Goal: Check status: Check status

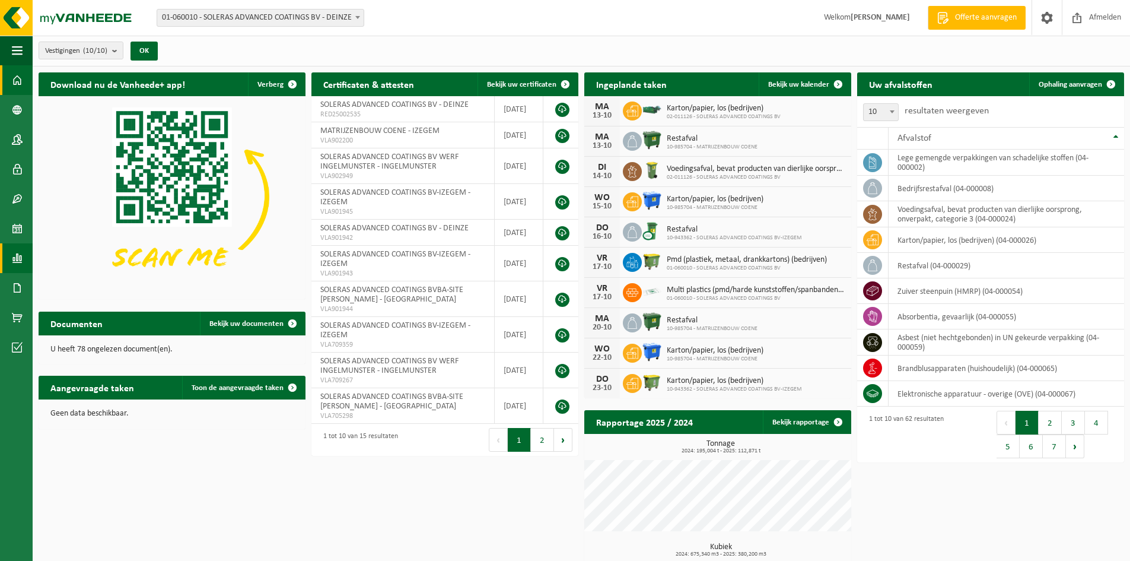
click at [23, 252] on link "Rapportage" at bounding box center [16, 258] width 33 height 30
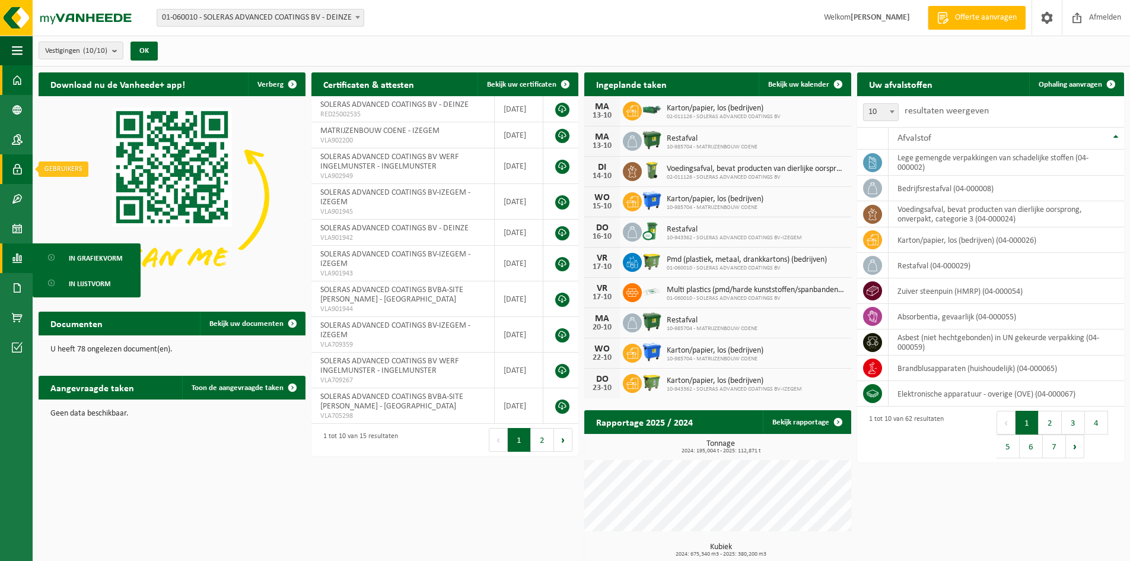
click at [18, 163] on span at bounding box center [17, 169] width 11 height 30
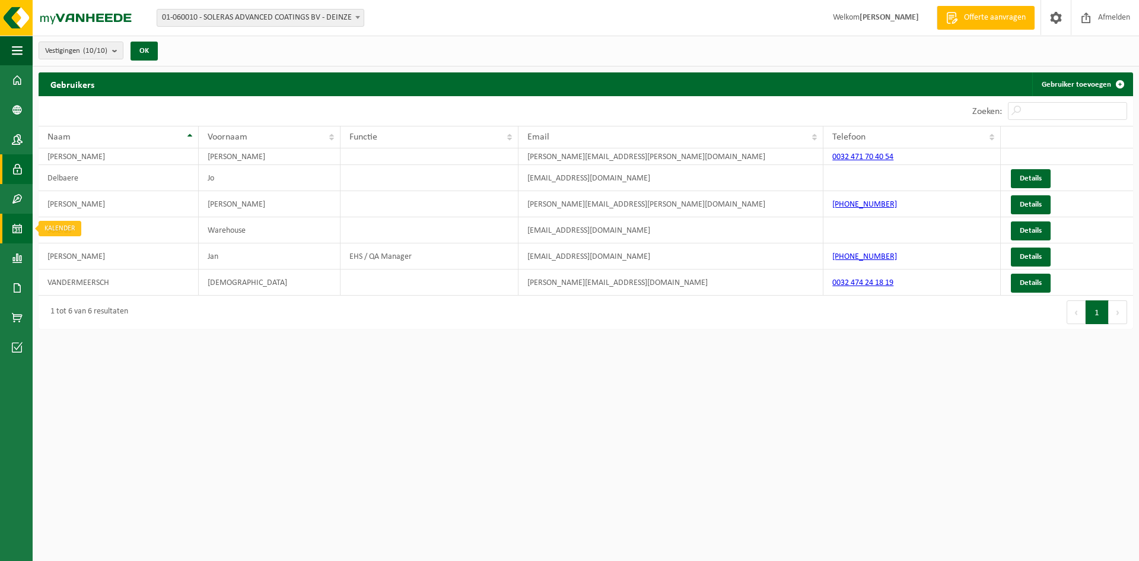
click at [15, 225] on span at bounding box center [17, 229] width 11 height 30
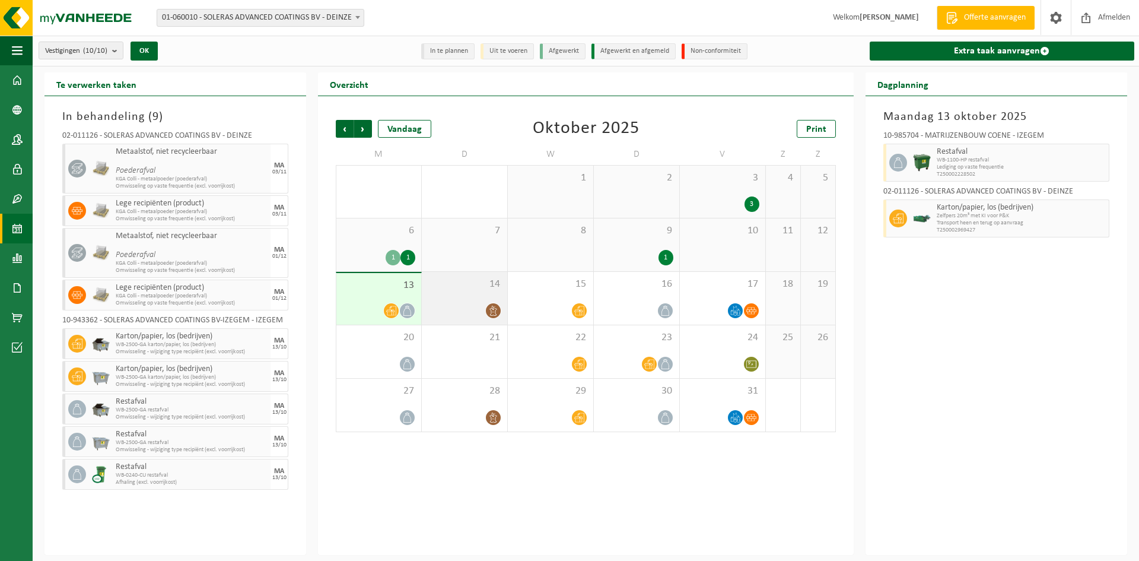
click at [459, 303] on div at bounding box center [465, 311] width 74 height 16
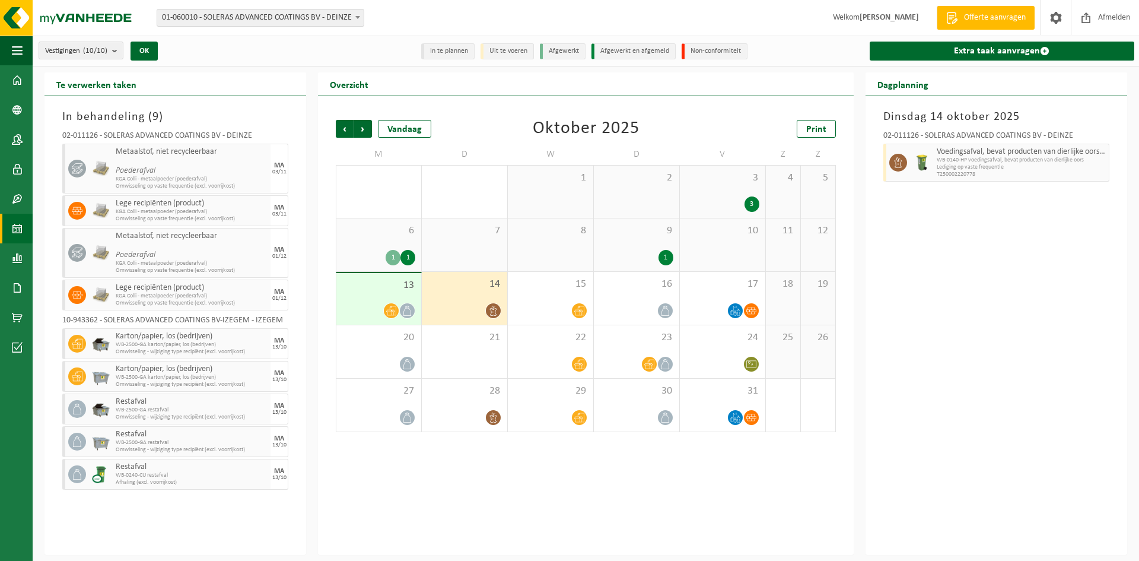
click at [389, 285] on span "13" at bounding box center [378, 285] width 73 height 13
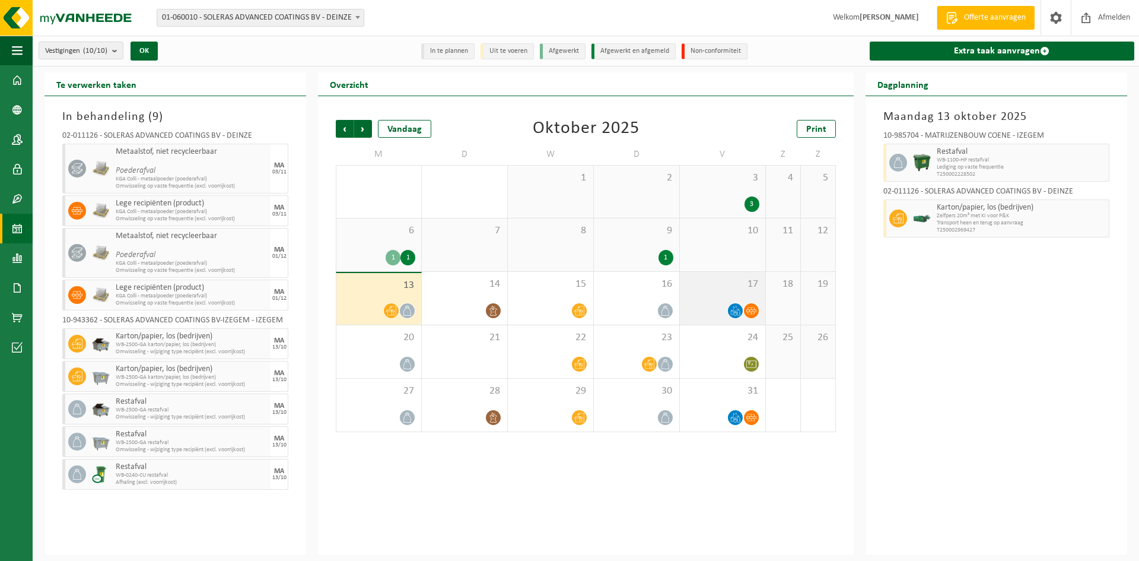
click at [722, 288] on span "17" at bounding box center [723, 284] width 74 height 13
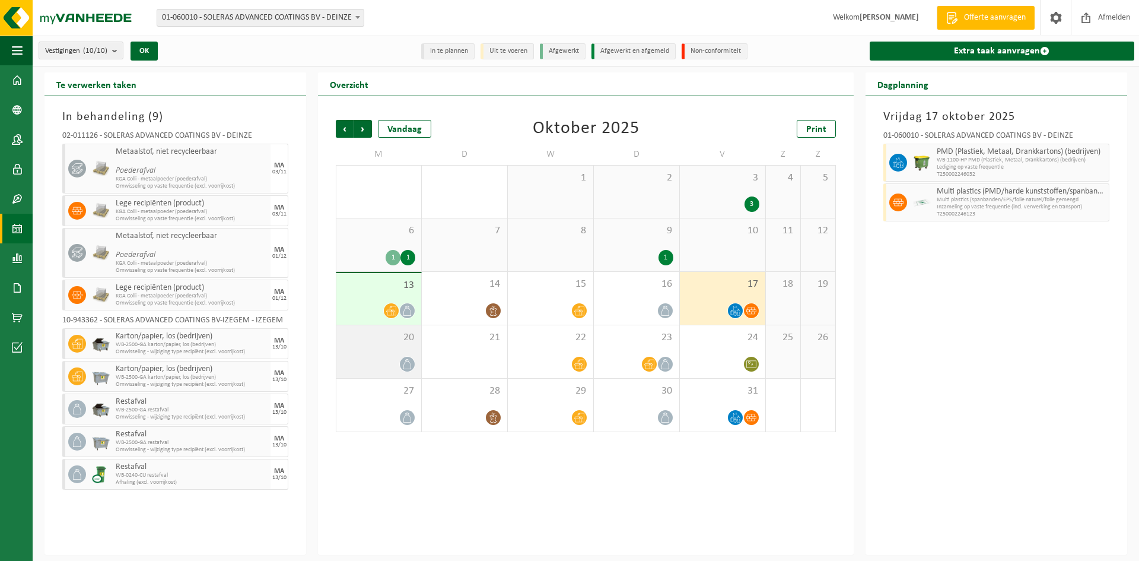
click at [341, 361] on div "20" at bounding box center [378, 351] width 85 height 53
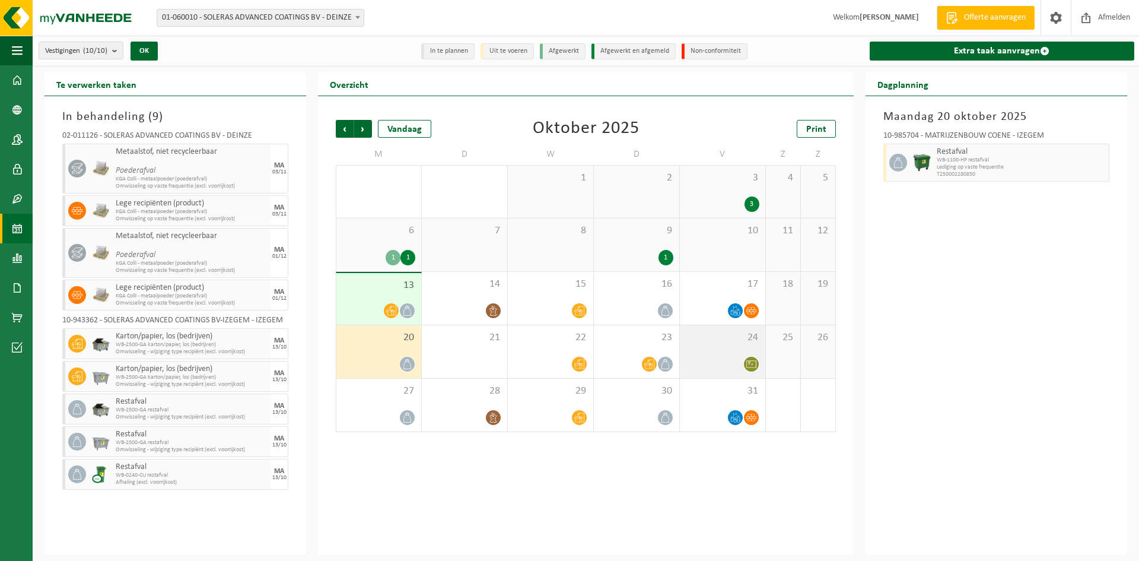
click at [739, 355] on div "24" at bounding box center [722, 351] width 85 height 53
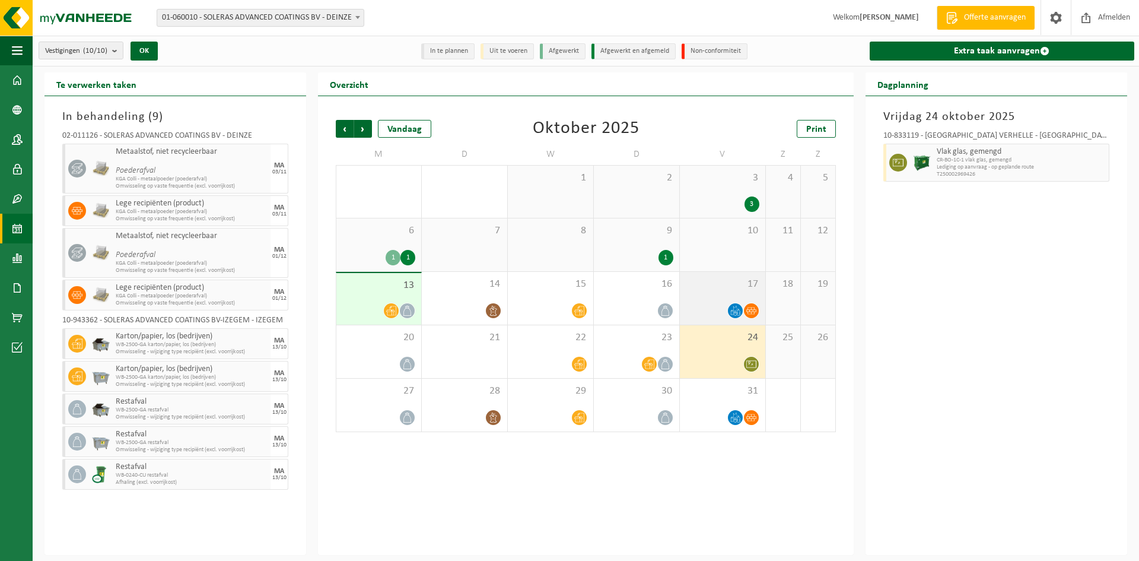
click at [723, 313] on div at bounding box center [723, 311] width 74 height 16
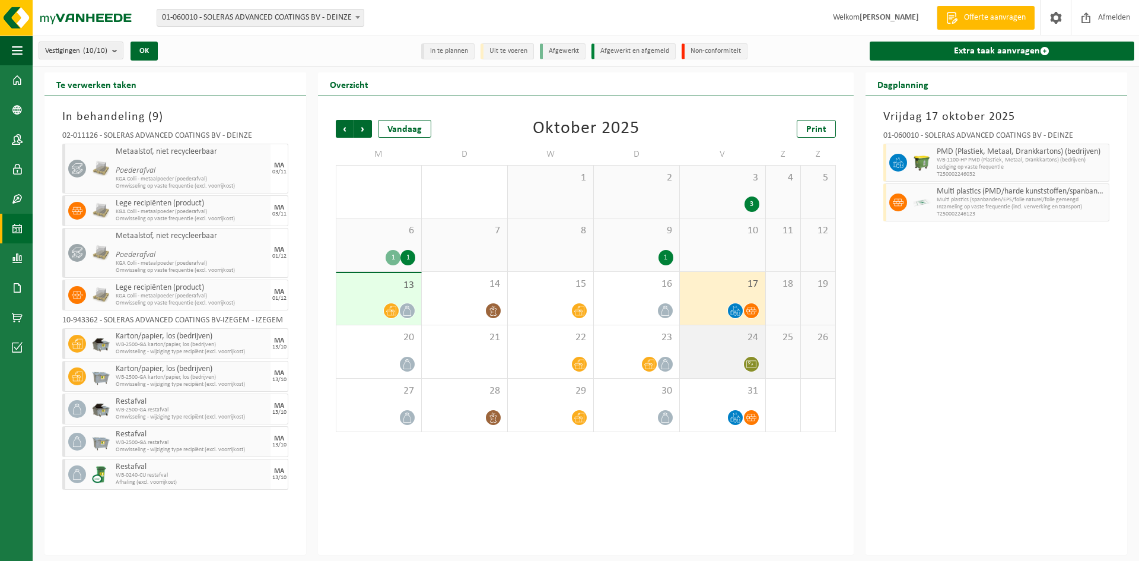
click at [704, 348] on div "24" at bounding box center [722, 351] width 85 height 53
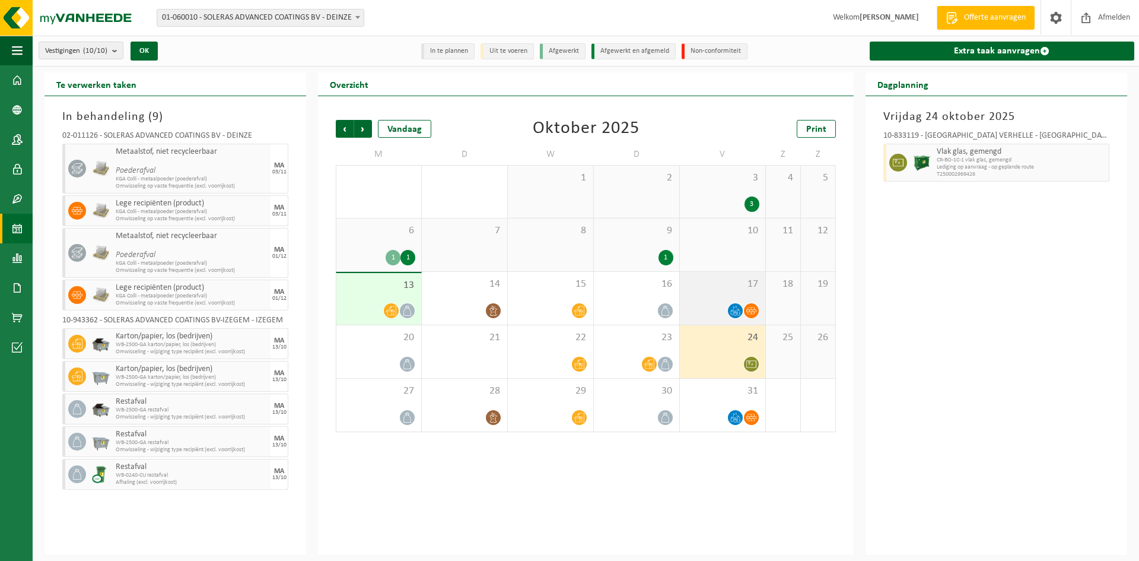
click at [697, 298] on div "17" at bounding box center [722, 298] width 85 height 53
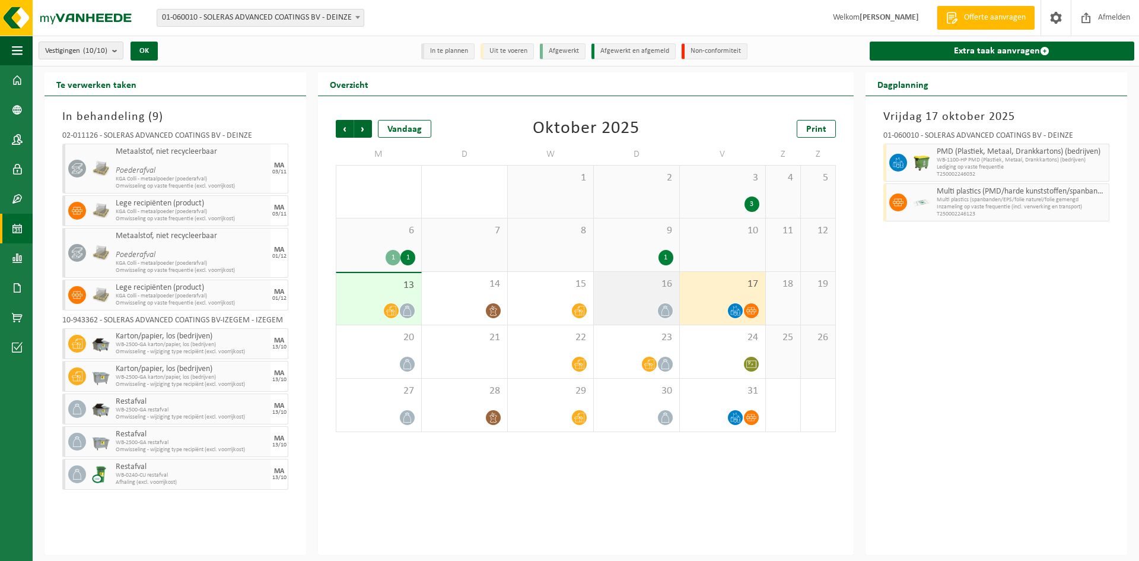
click at [633, 300] on div "16" at bounding box center [636, 298] width 85 height 53
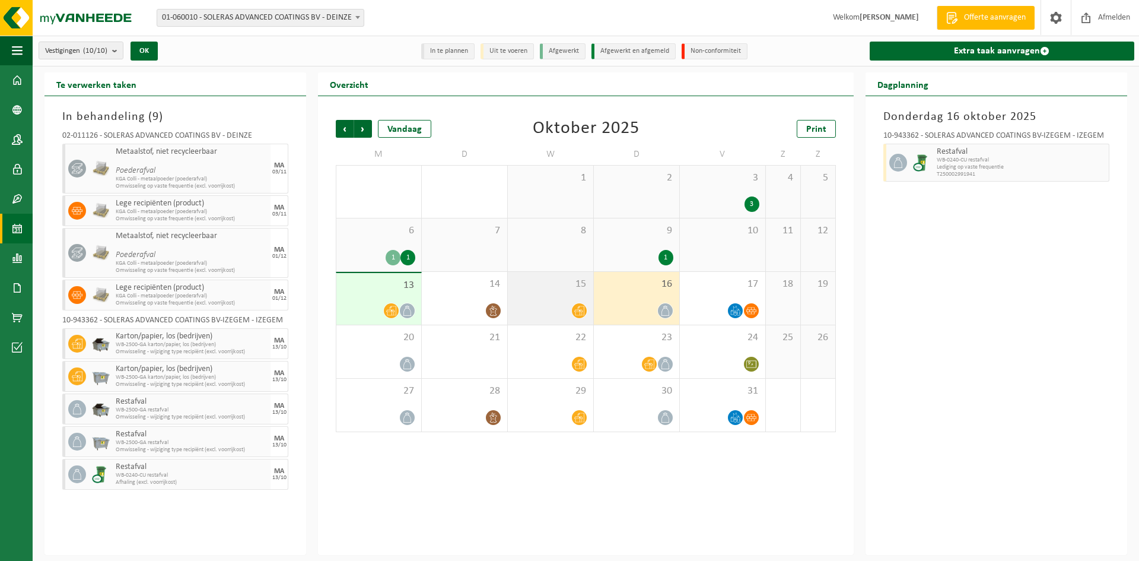
click at [538, 291] on div "15" at bounding box center [550, 298] width 85 height 53
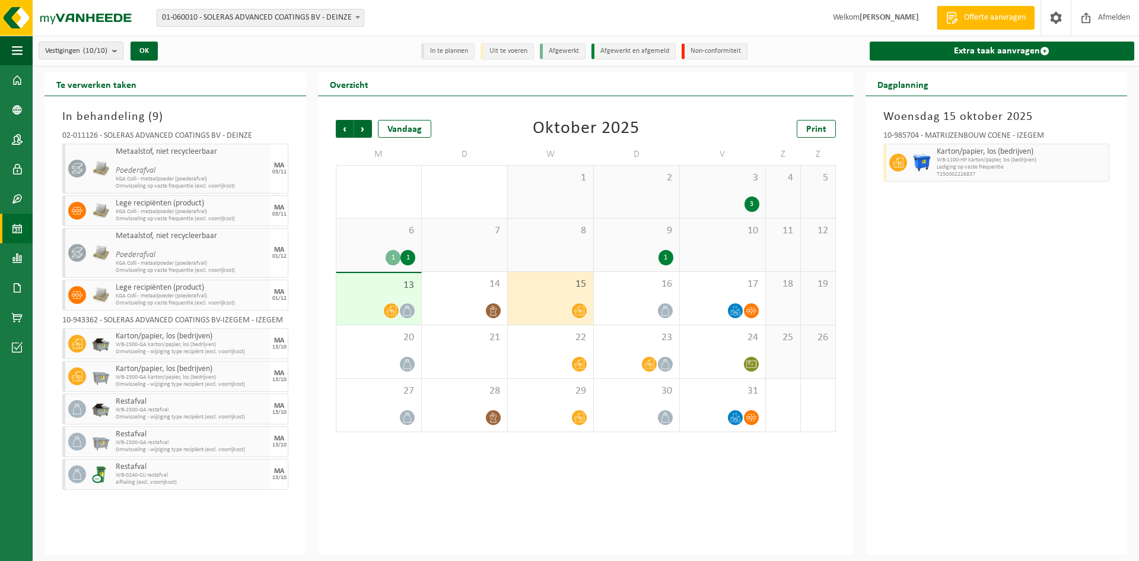
click at [372, 240] on div "6 1 1" at bounding box center [378, 244] width 85 height 53
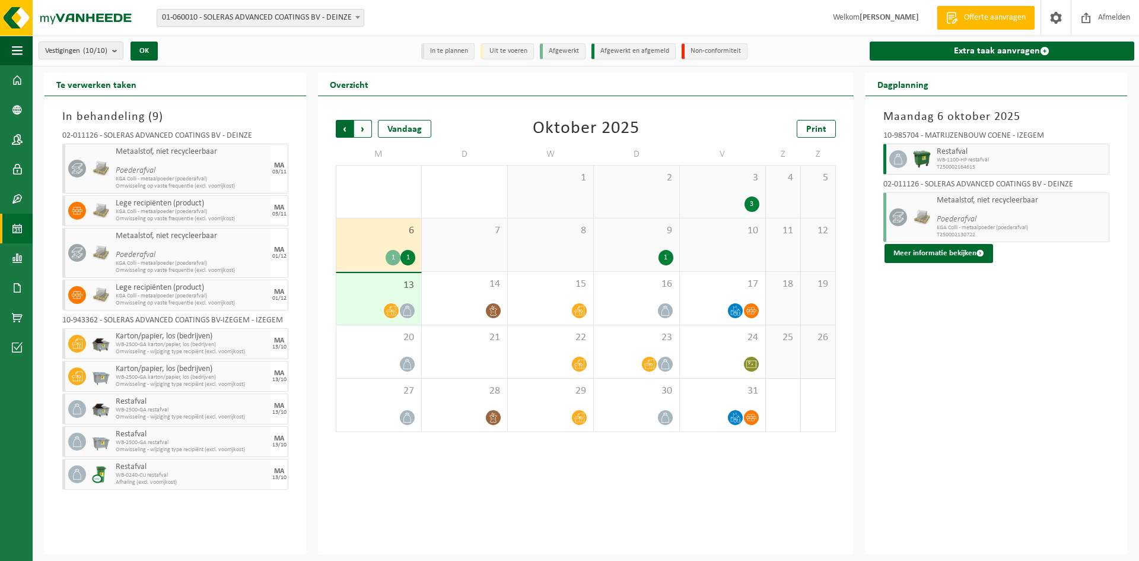
click at [369, 121] on span "Volgende" at bounding box center [363, 129] width 18 height 18
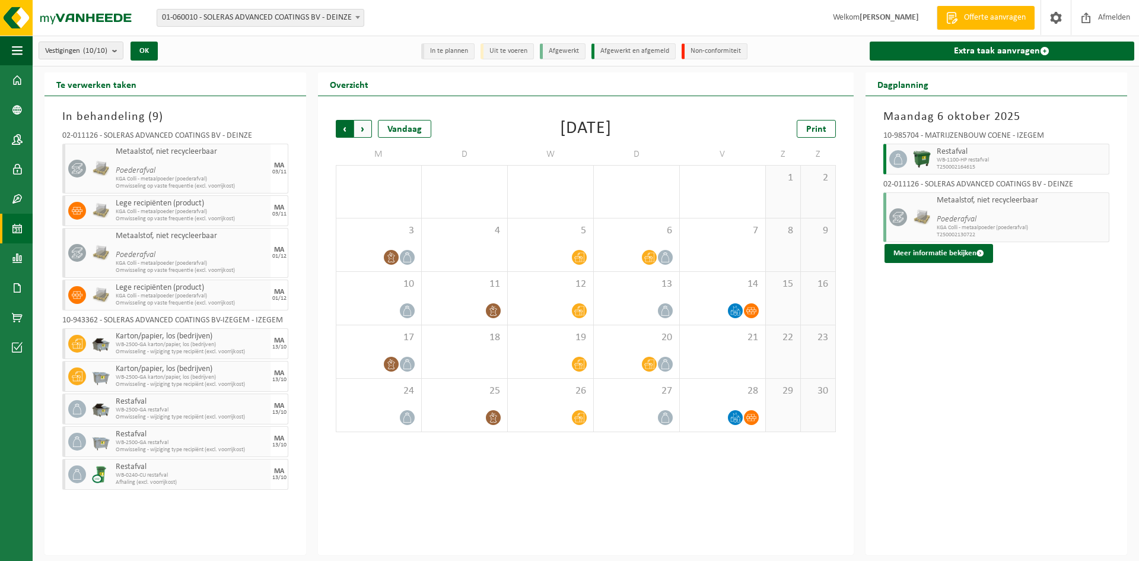
click at [360, 125] on span "Volgende" at bounding box center [363, 129] width 18 height 18
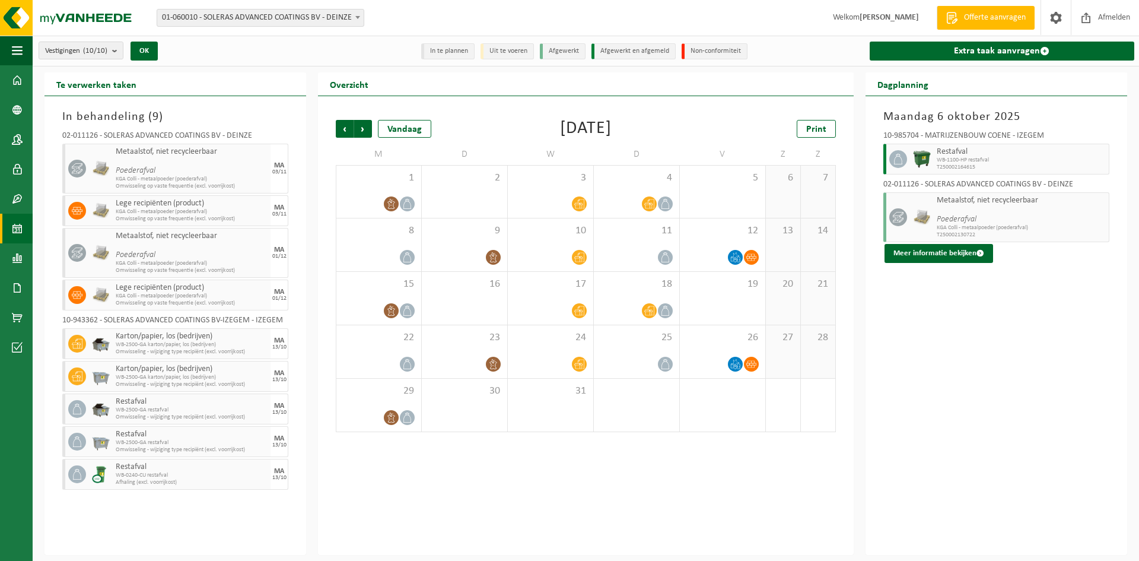
click at [339, 137] on div "Vorige Volgende Vandaag [DATE] Print M D W D V Z Z 1 2 3 4 5 6 7 8 9 10 11 12 1…" at bounding box center [586, 276] width 512 height 336
